Goal: Navigation & Orientation: Understand site structure

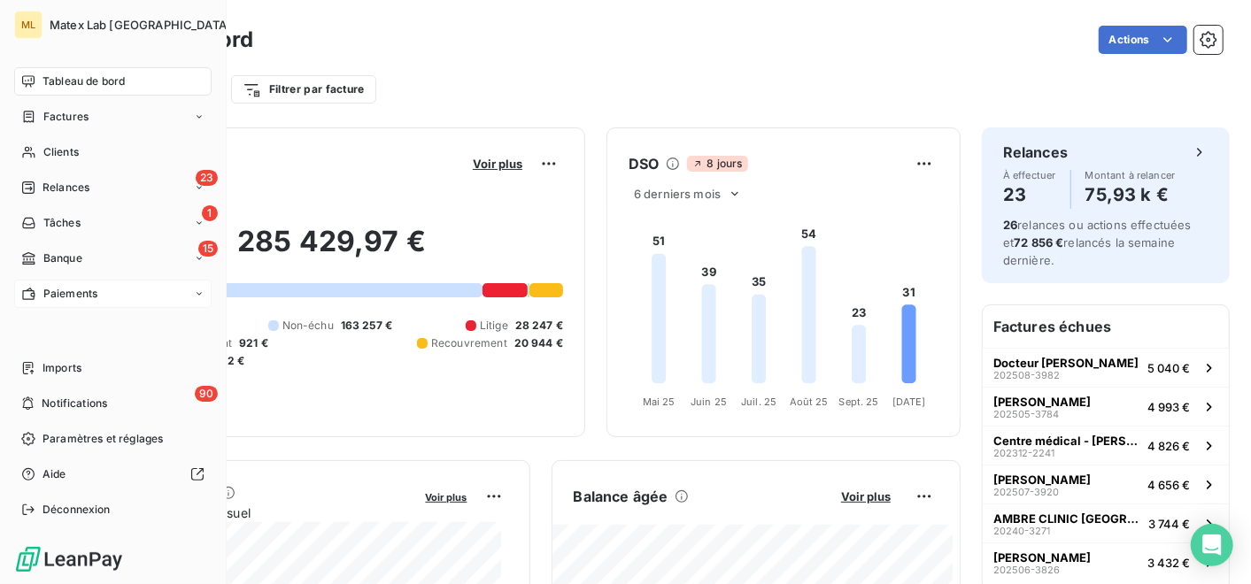
click at [88, 289] on span "Paiements" at bounding box center [70, 294] width 54 height 16
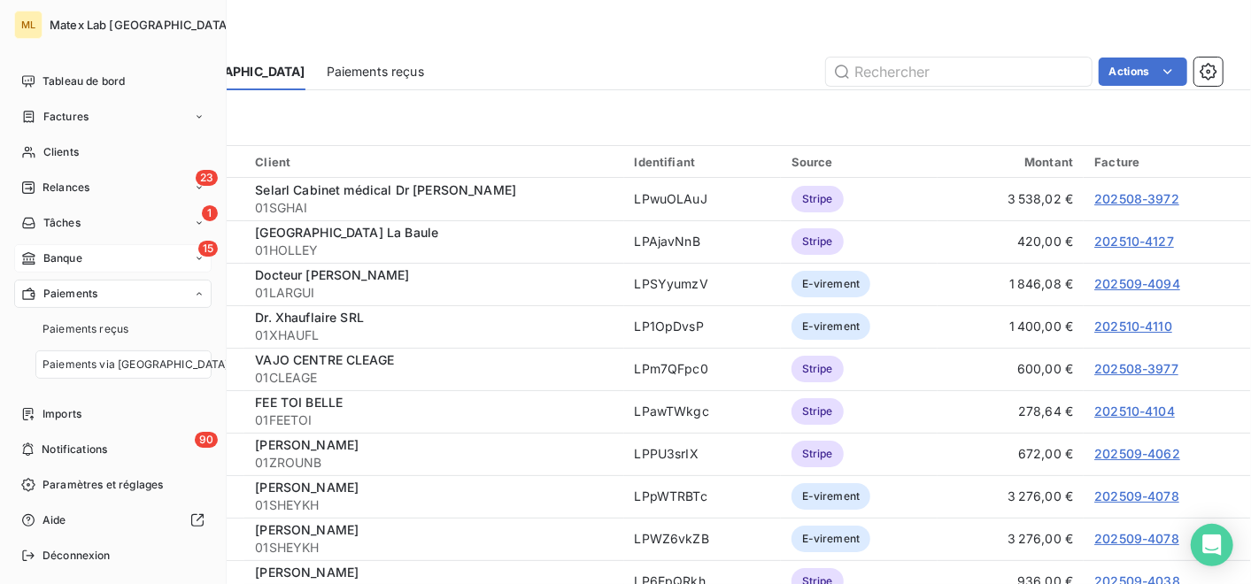
click at [81, 253] on span "Banque" at bounding box center [62, 259] width 39 height 16
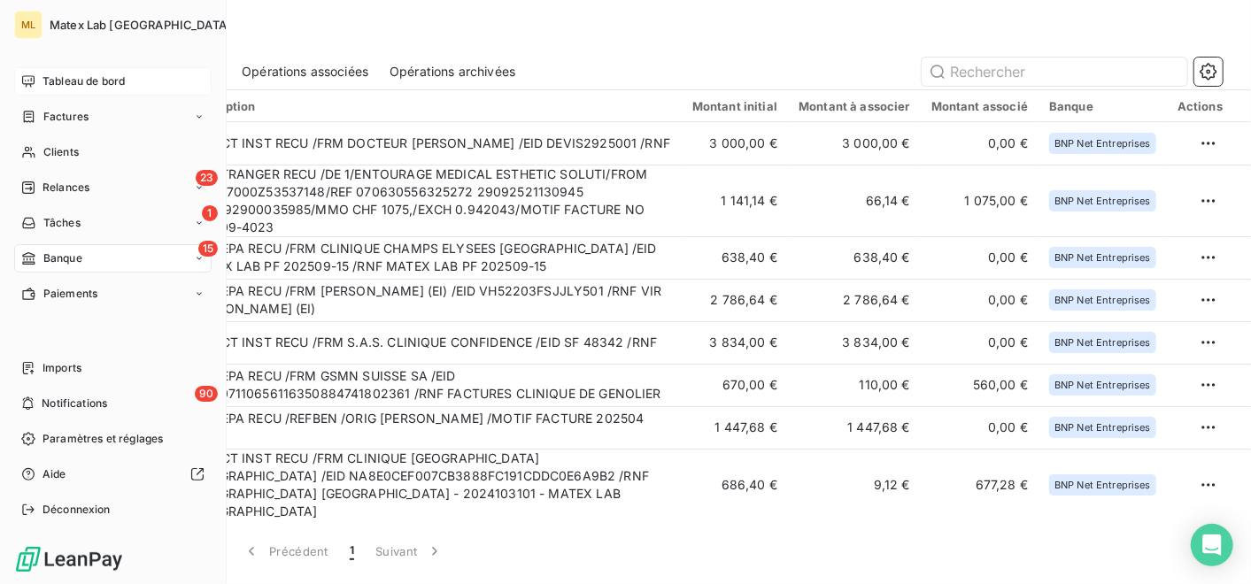
click at [29, 80] on icon at bounding box center [28, 81] width 14 height 14
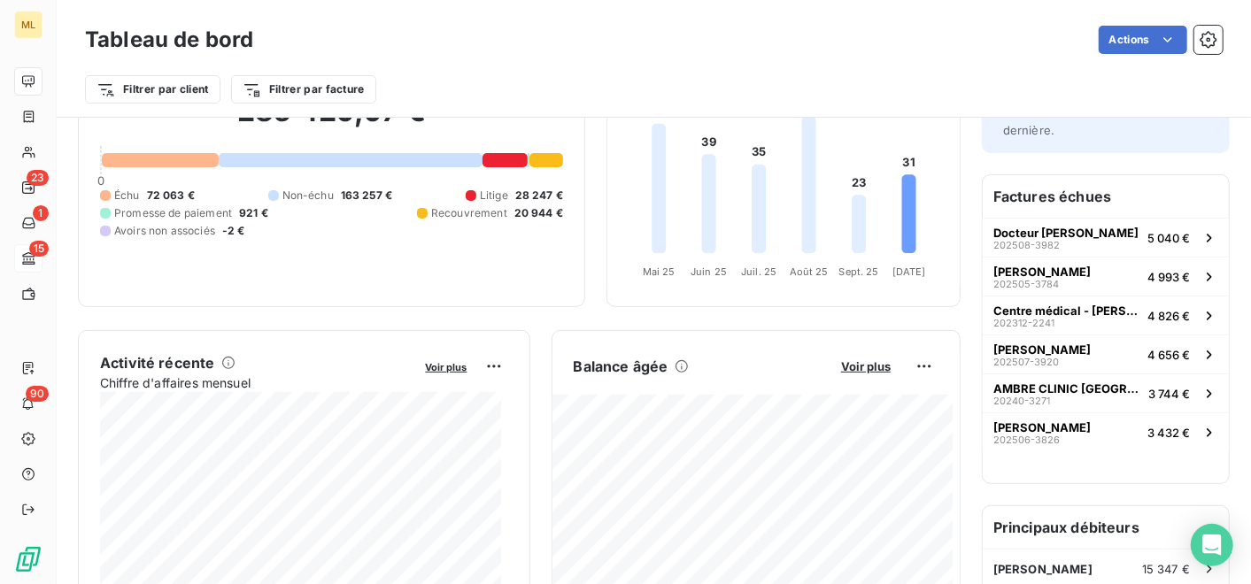
scroll to position [132, 0]
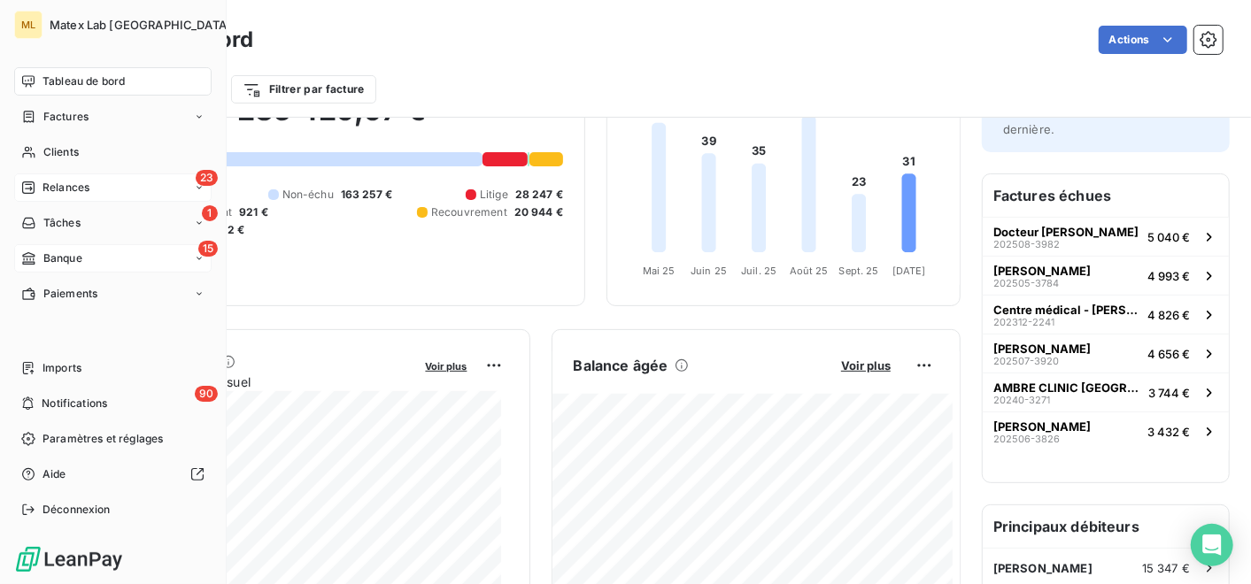
click at [81, 187] on span "Relances" at bounding box center [65, 188] width 47 height 16
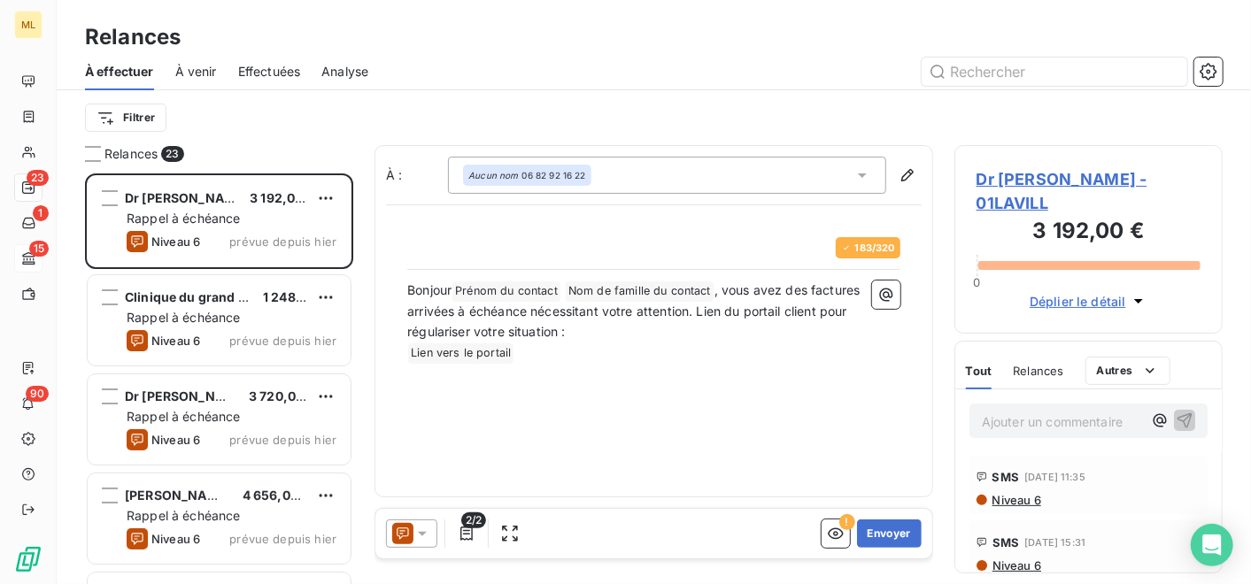
scroll to position [396, 252]
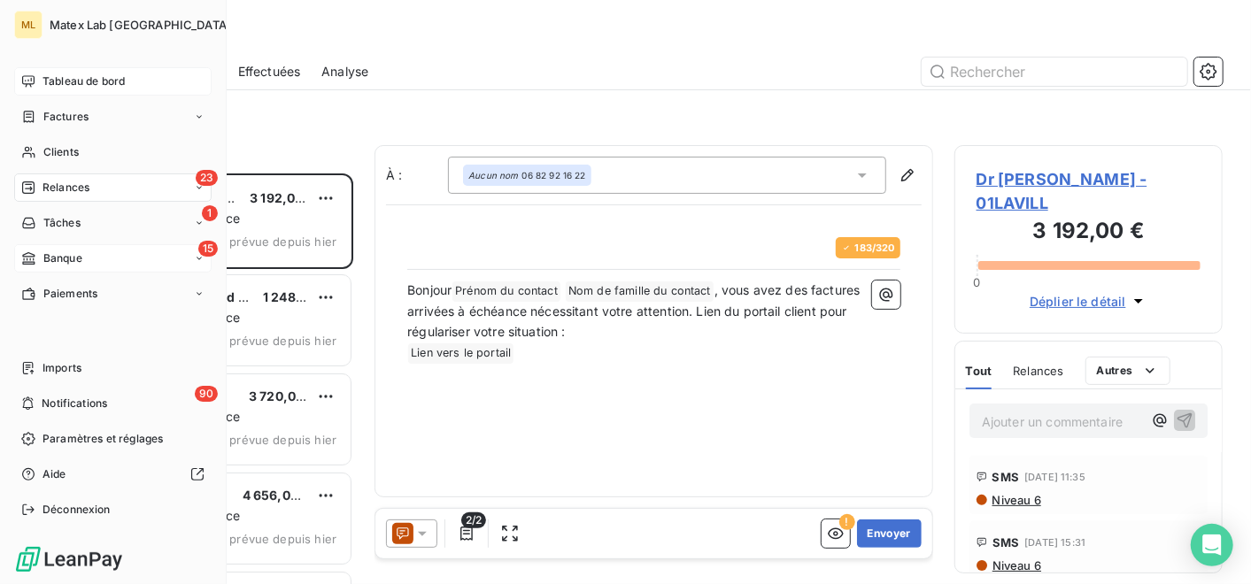
click at [101, 78] on span "Tableau de bord" at bounding box center [83, 81] width 82 height 16
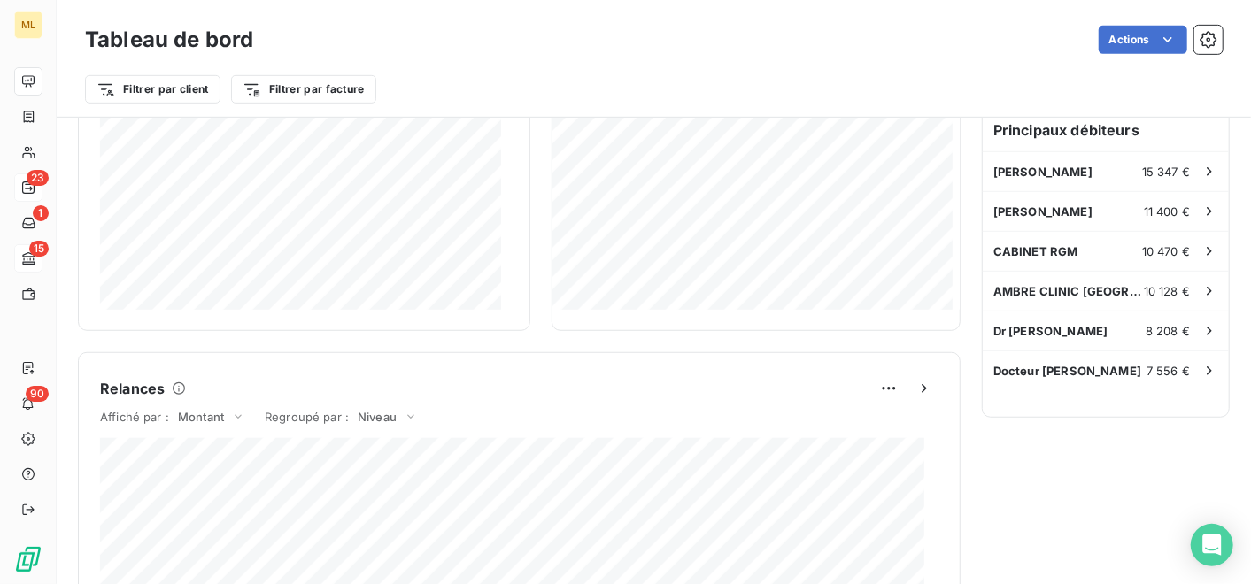
scroll to position [521, 0]
